Goal: Task Accomplishment & Management: Use online tool/utility

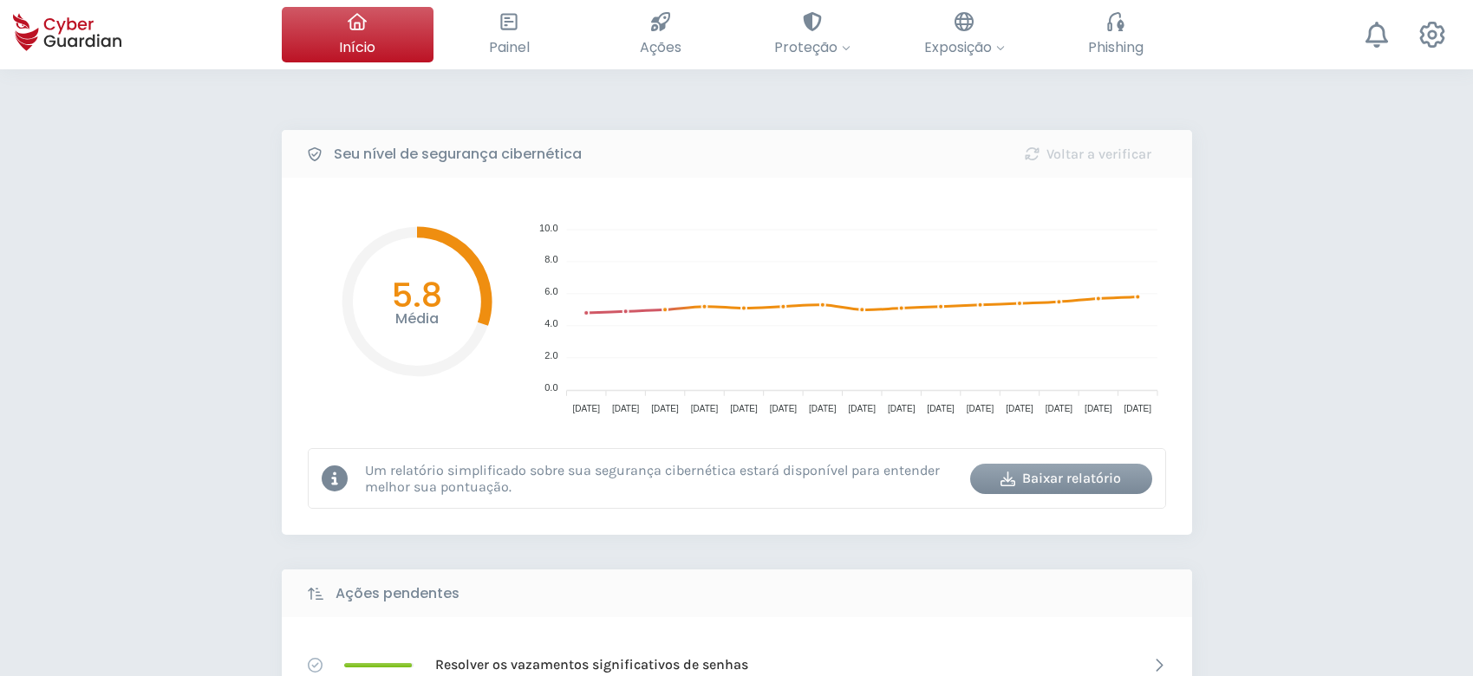
select select "Português (BR)"
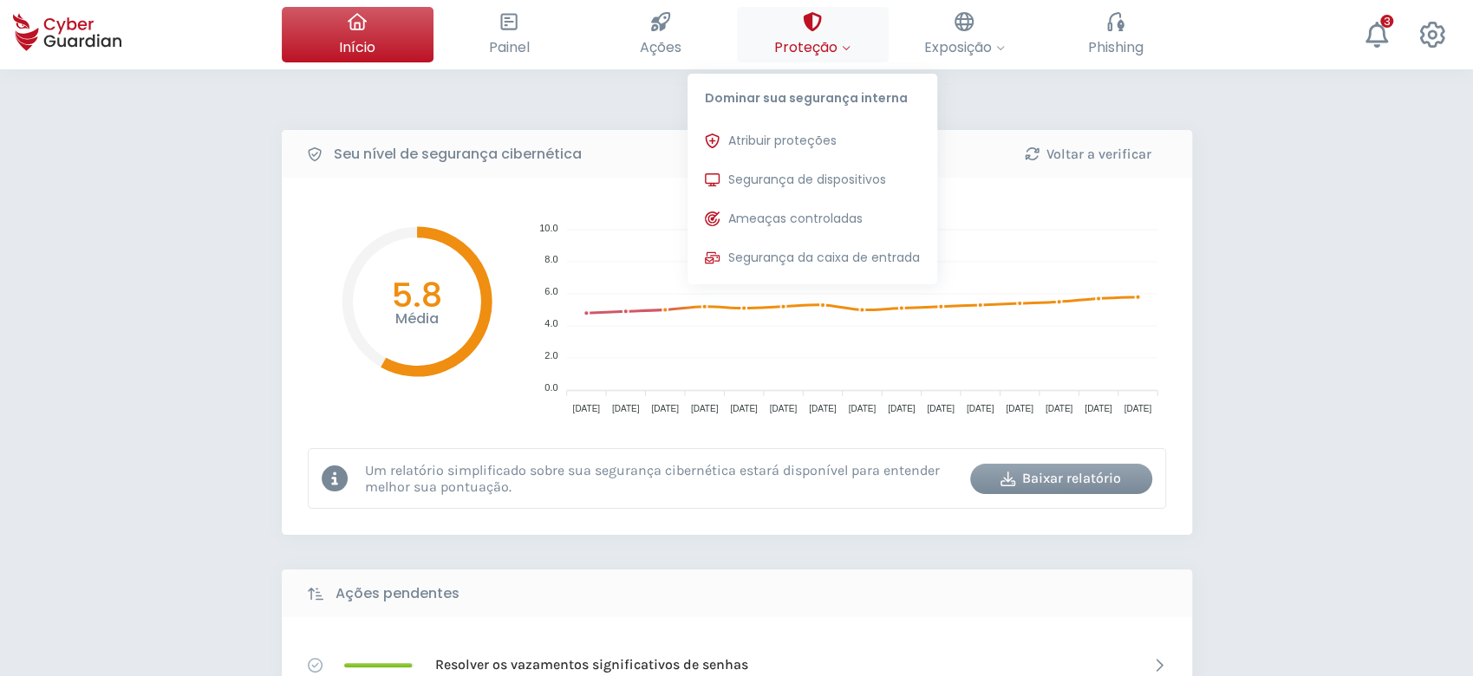
click at [811, 47] on span "Proteção" at bounding box center [812, 47] width 76 height 22
click at [817, 143] on span "Atribuir proteções" at bounding box center [782, 141] width 108 height 18
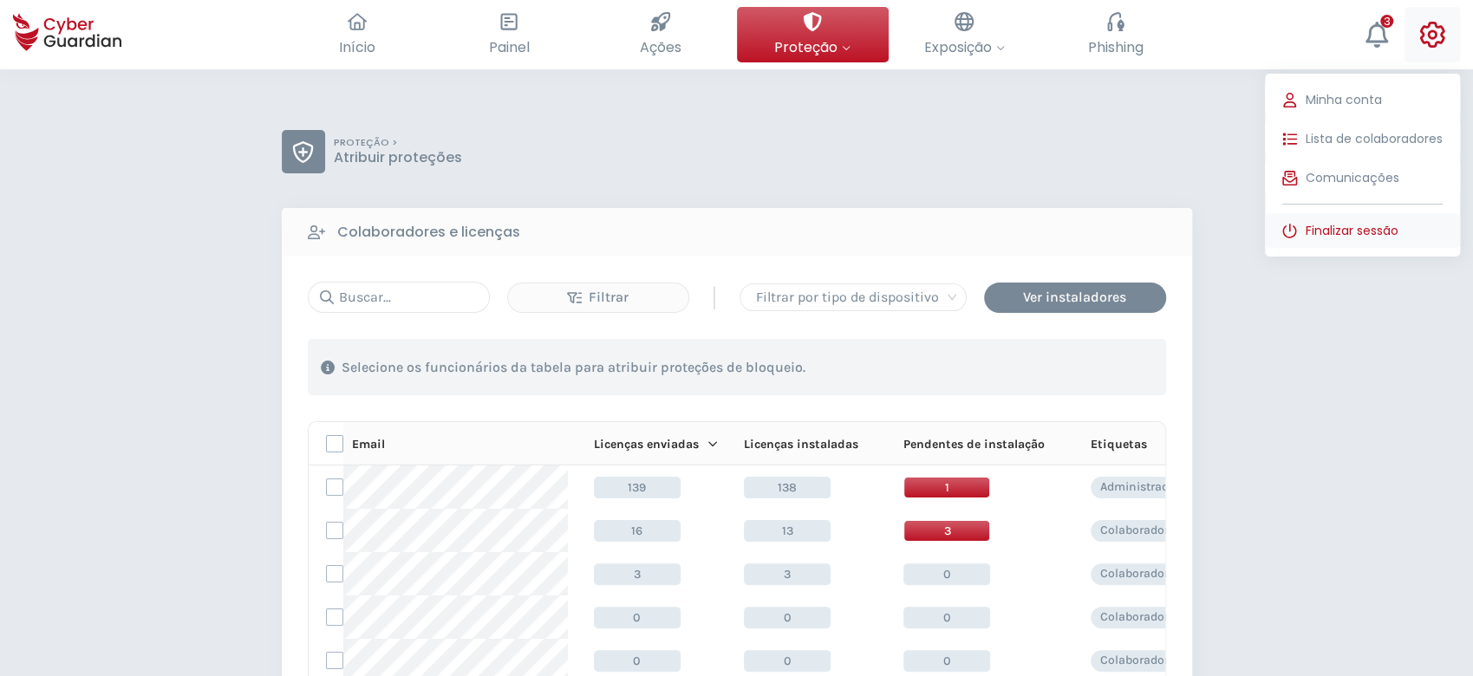
click at [1387, 235] on span "Finalizar sessão" at bounding box center [1352, 231] width 93 height 18
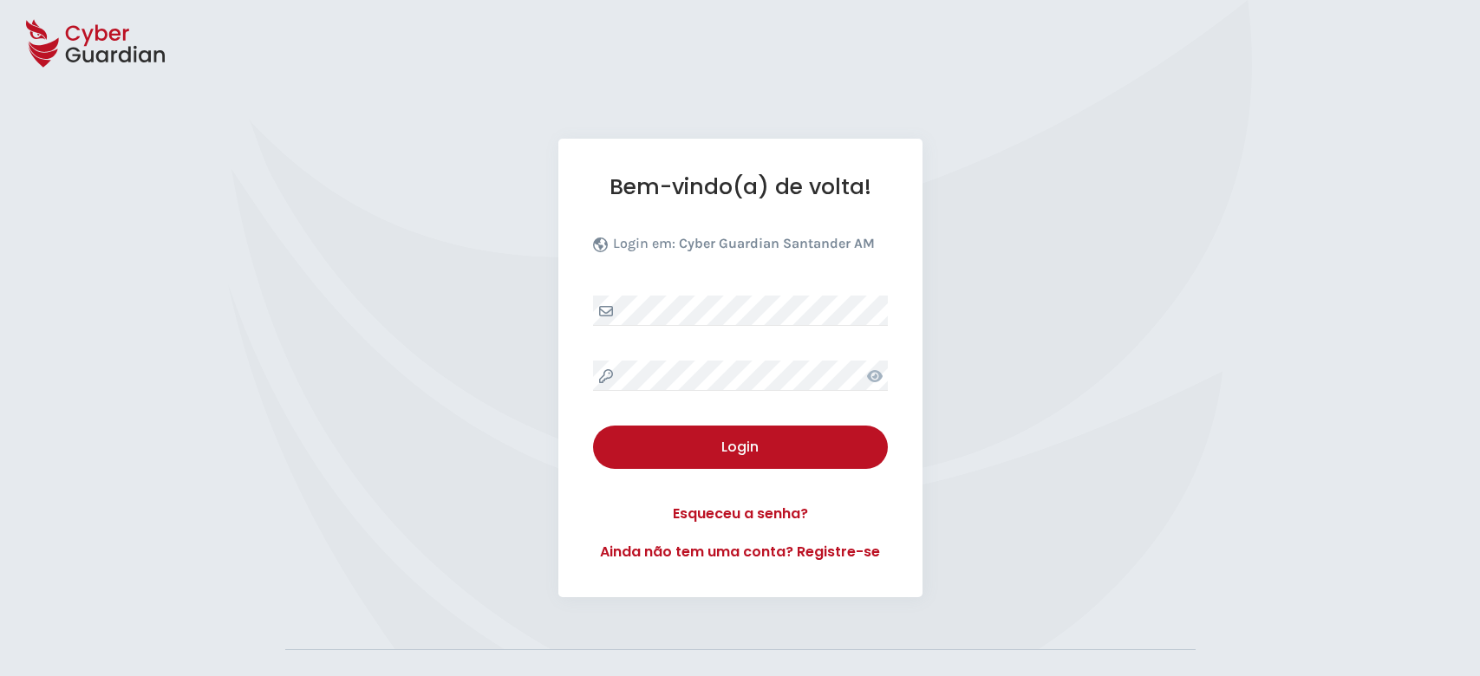
select select "Português (BR)"
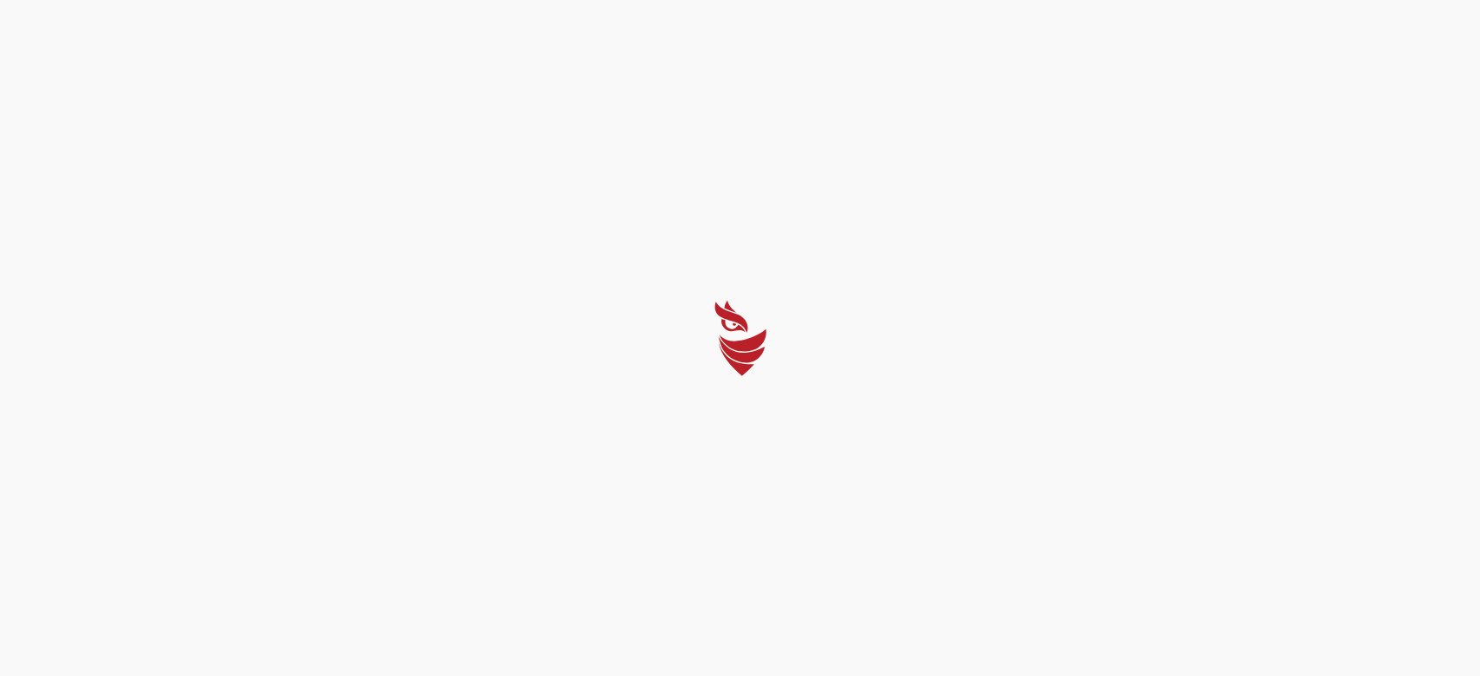
select select "Português (BR)"
